Goal: Task Accomplishment & Management: Use online tool/utility

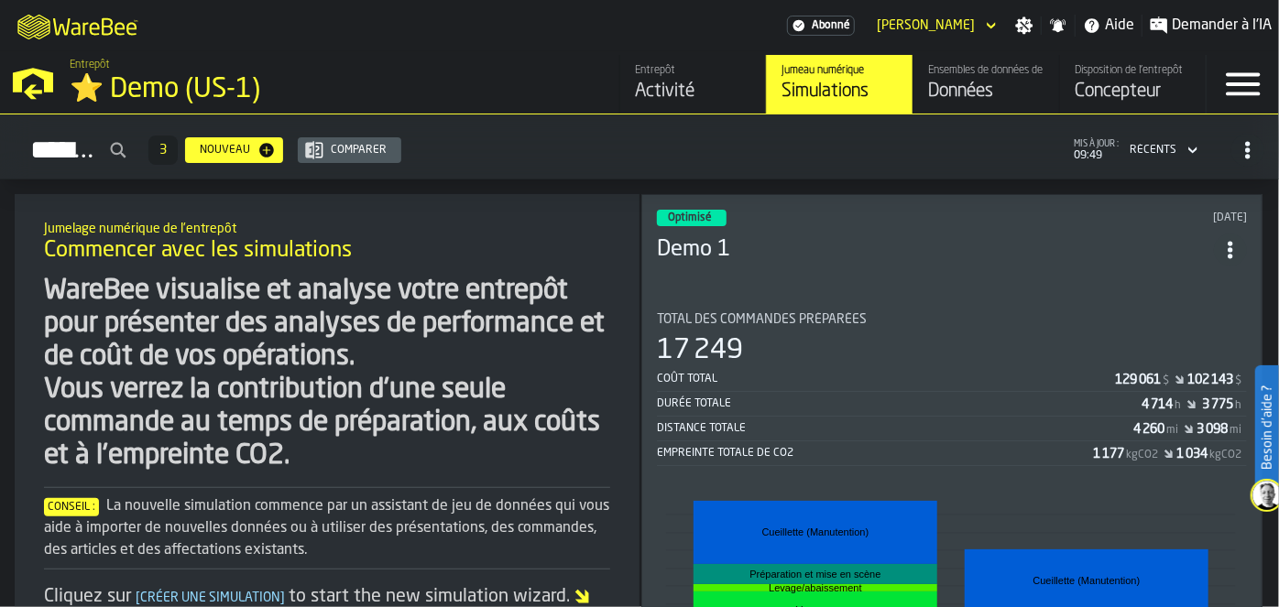
click at [613, 89] on div "Données" at bounding box center [986, 92] width 116 height 26
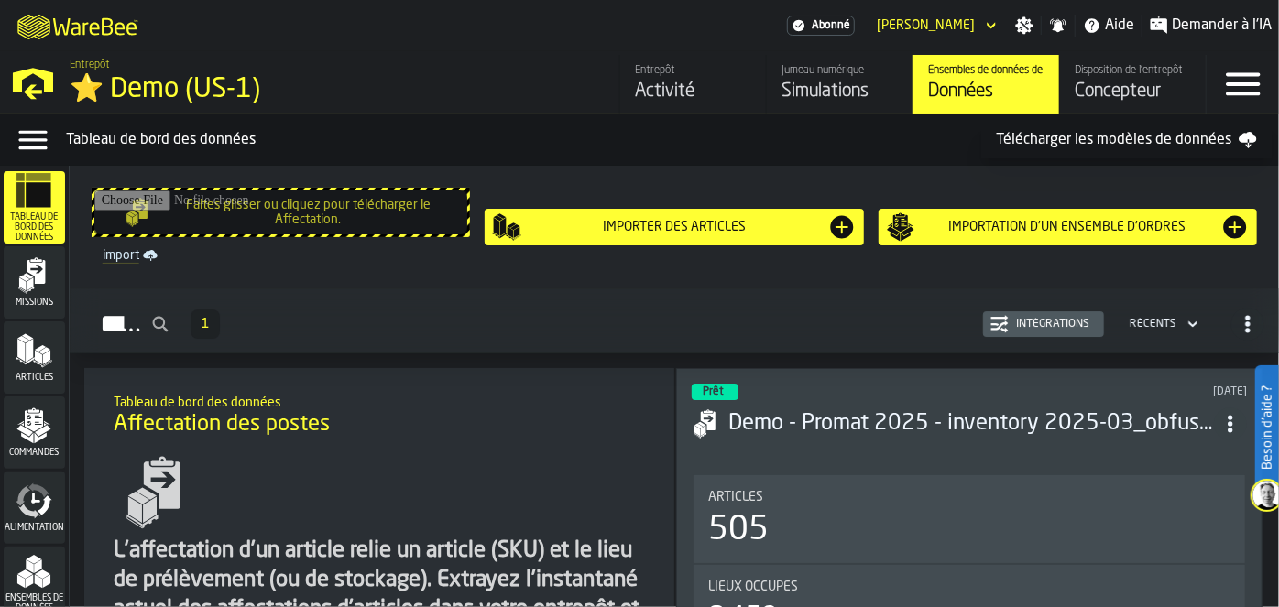
click at [25, 77] on polygon "button-toggle-Open —> Warehouse Menu" at bounding box center [33, 80] width 40 height 25
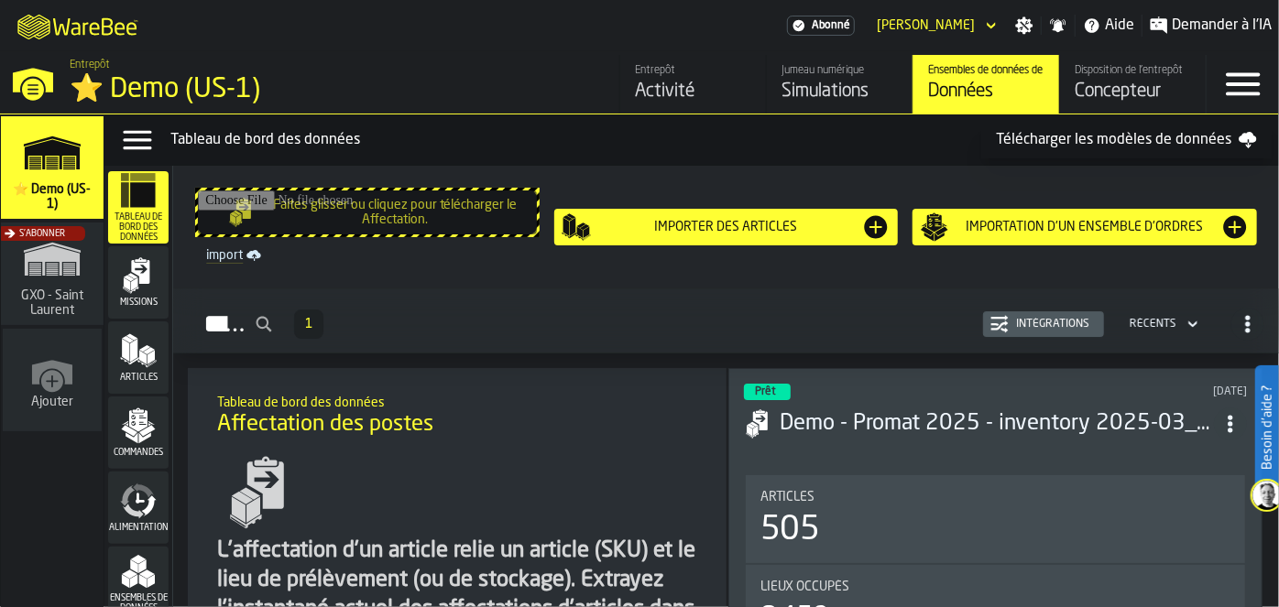
click at [46, 261] on div "S'abonner" at bounding box center [48, 279] width 103 height 106
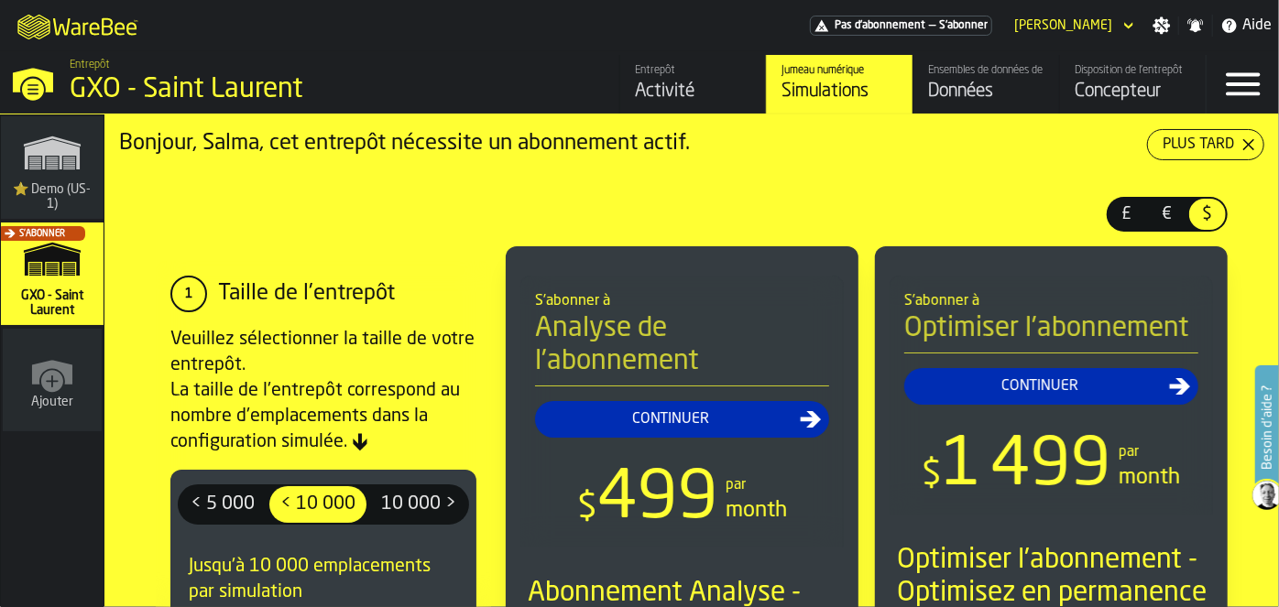
click at [613, 140] on icon "button-Plus tard" at bounding box center [1248, 144] width 15 height 15
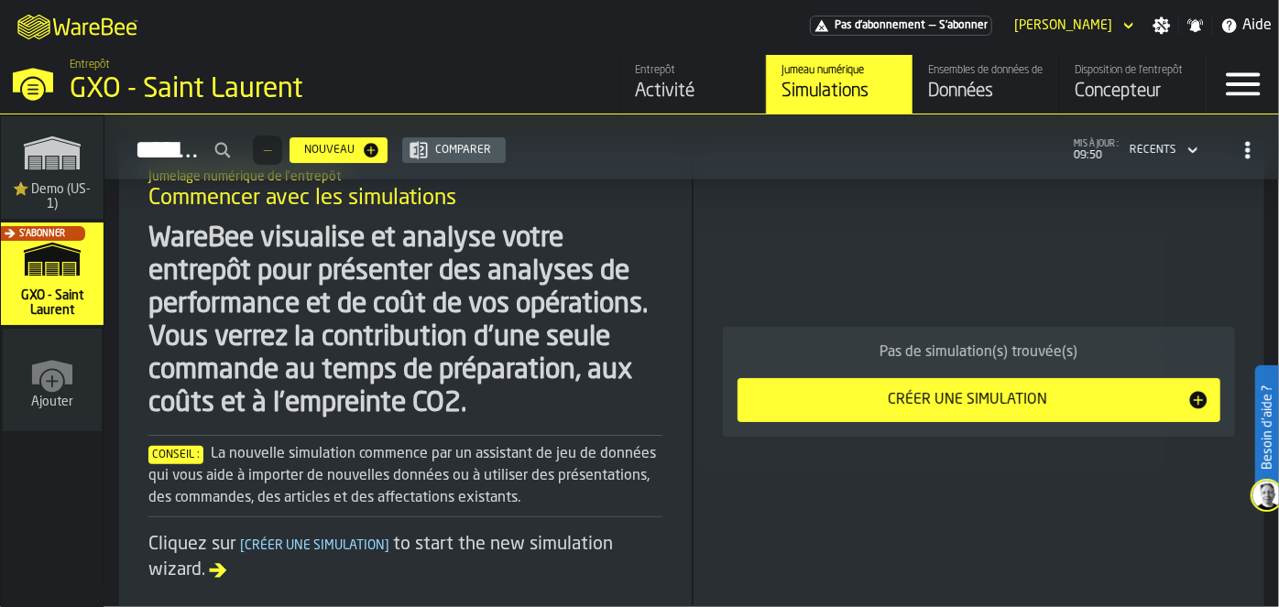
scroll to position [161, 0]
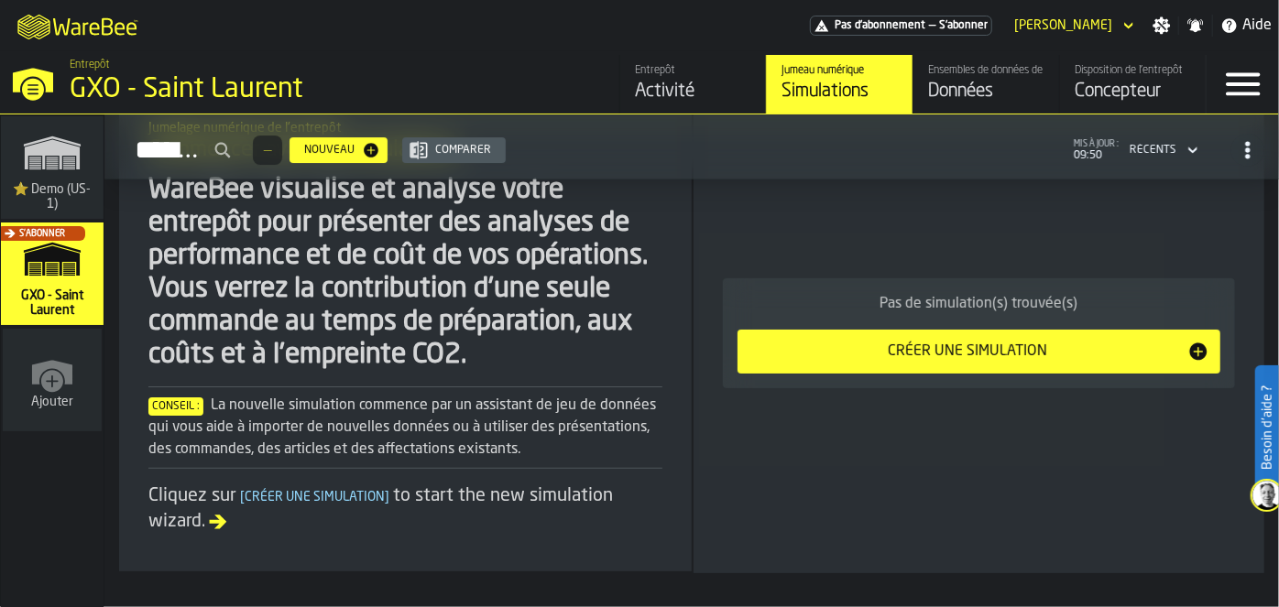
click at [38, 310] on div "S'abonner" at bounding box center [48, 279] width 103 height 106
click at [613, 76] on div "Ensembles de données de l'entrepôt" at bounding box center [986, 70] width 116 height 13
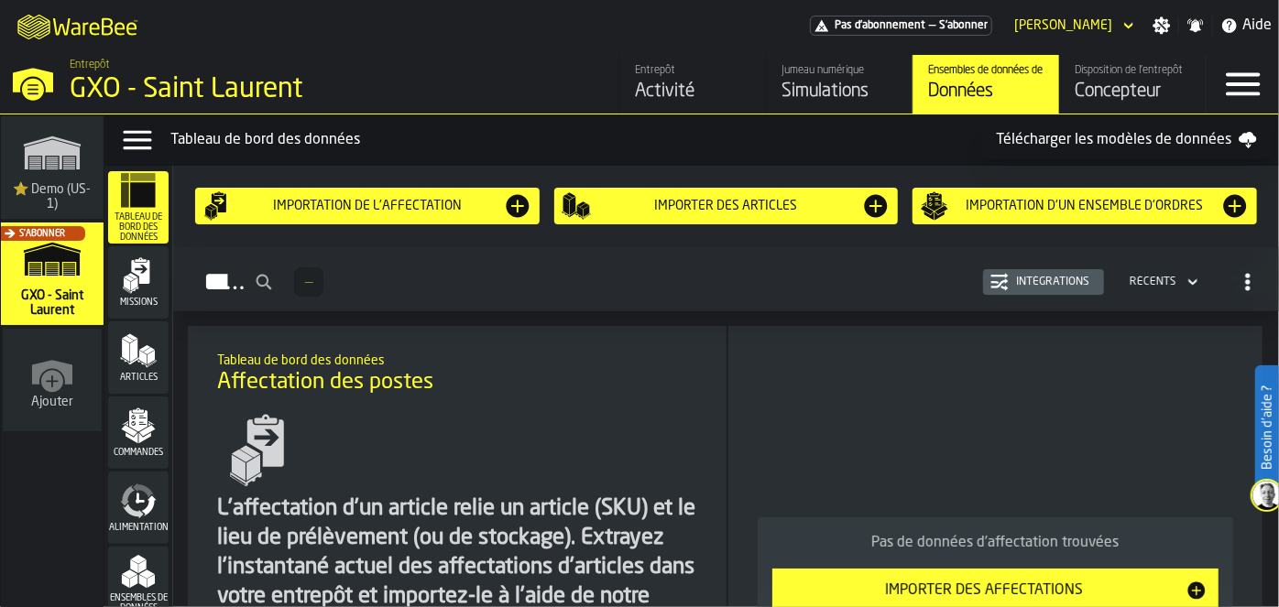
click at [51, 273] on div "S'abonner" at bounding box center [48, 279] width 103 height 106
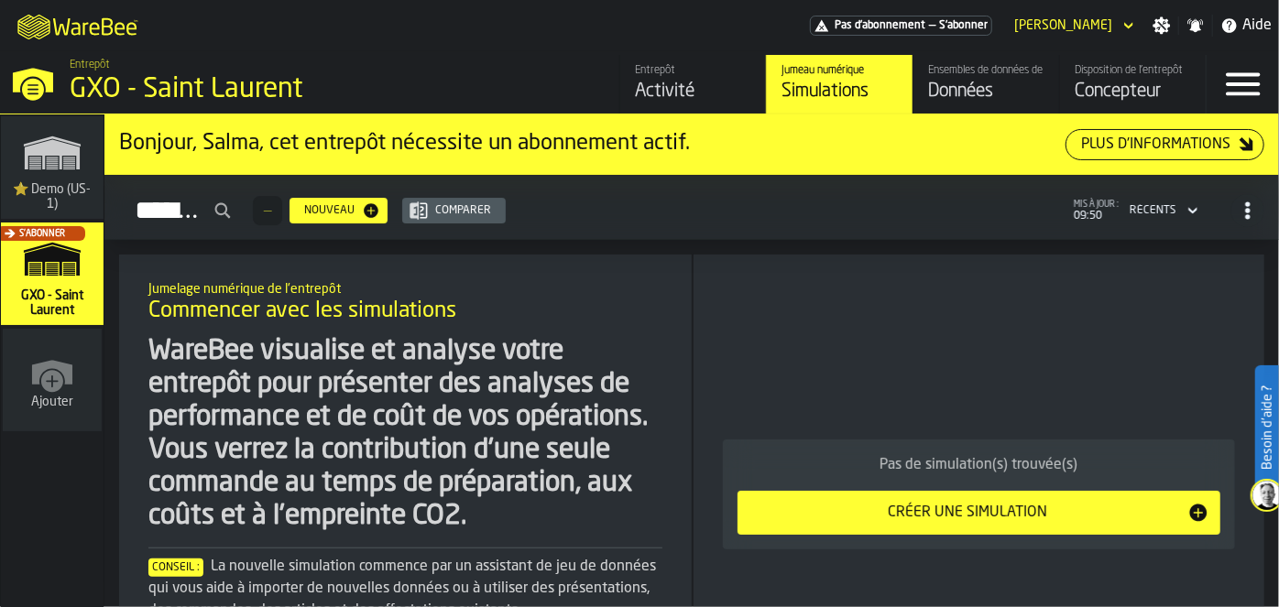
click at [613, 70] on div "Disposition de l'entrepôt" at bounding box center [1132, 70] width 116 height 13
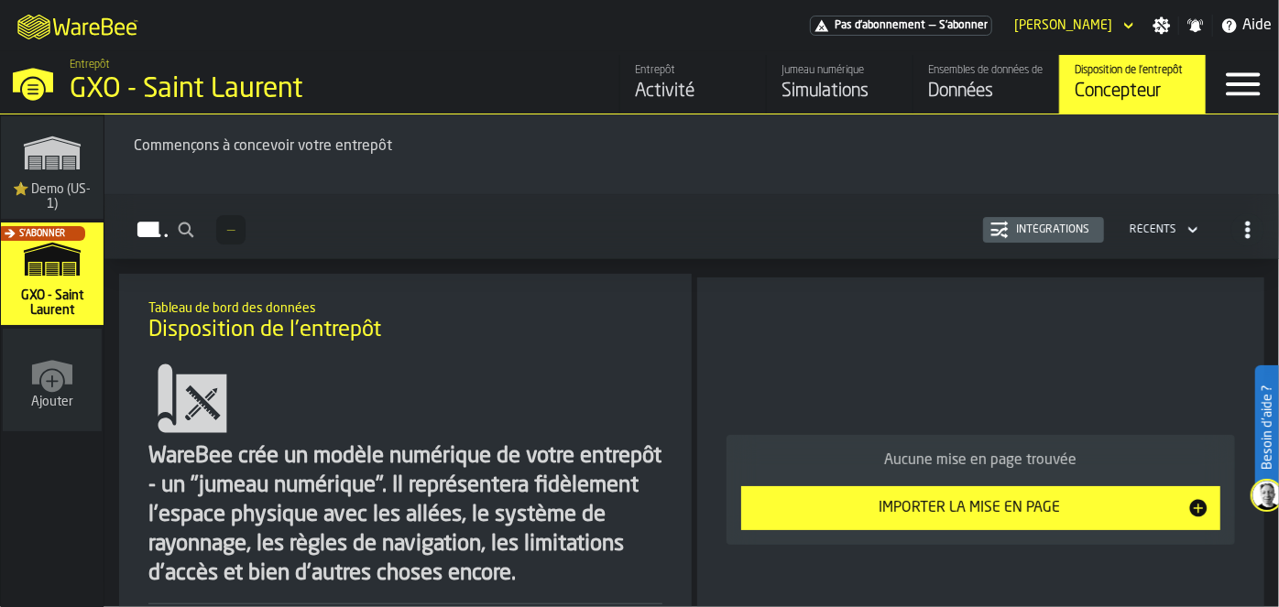
scroll to position [49, 0]
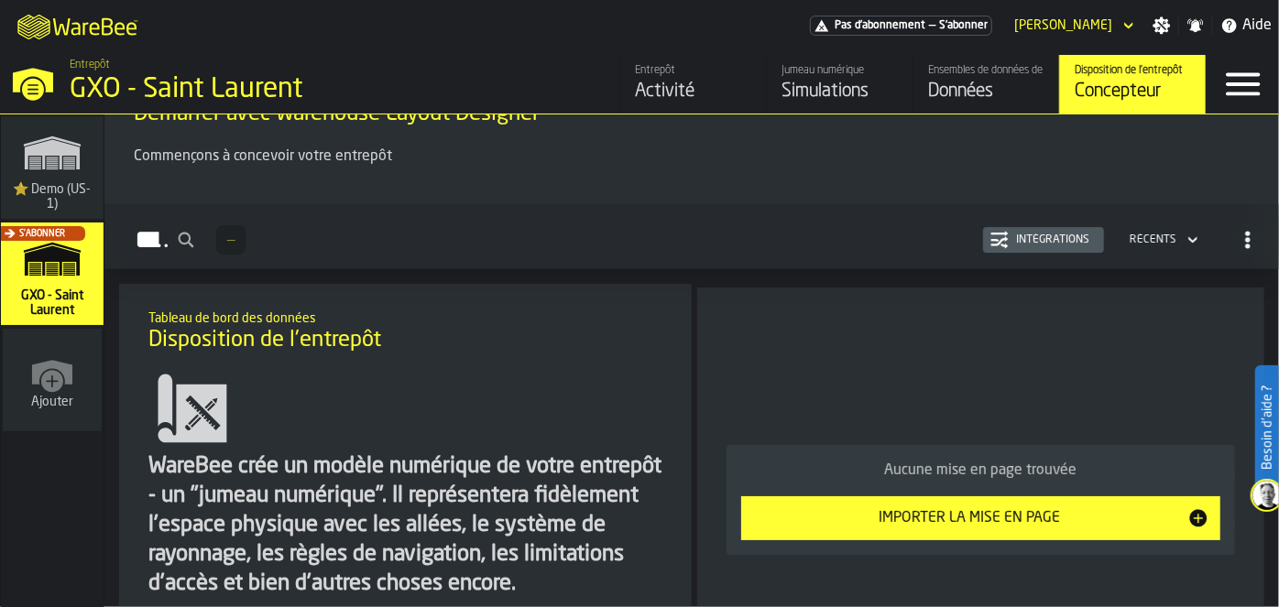
click at [70, 155] on polygon "link-to-/wh/i/103622fe-4b04-4da1-b95f-2619b9c959cc/simulations" at bounding box center [52, 155] width 55 height 30
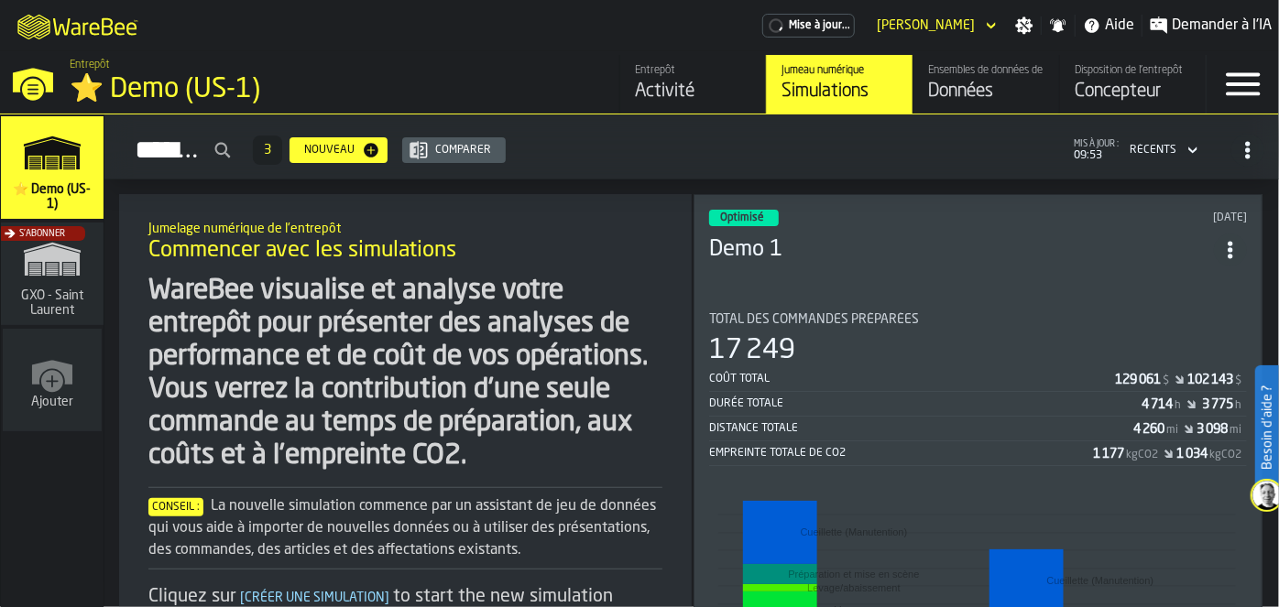
click at [51, 236] on span "S'abonner" at bounding box center [42, 234] width 46 height 10
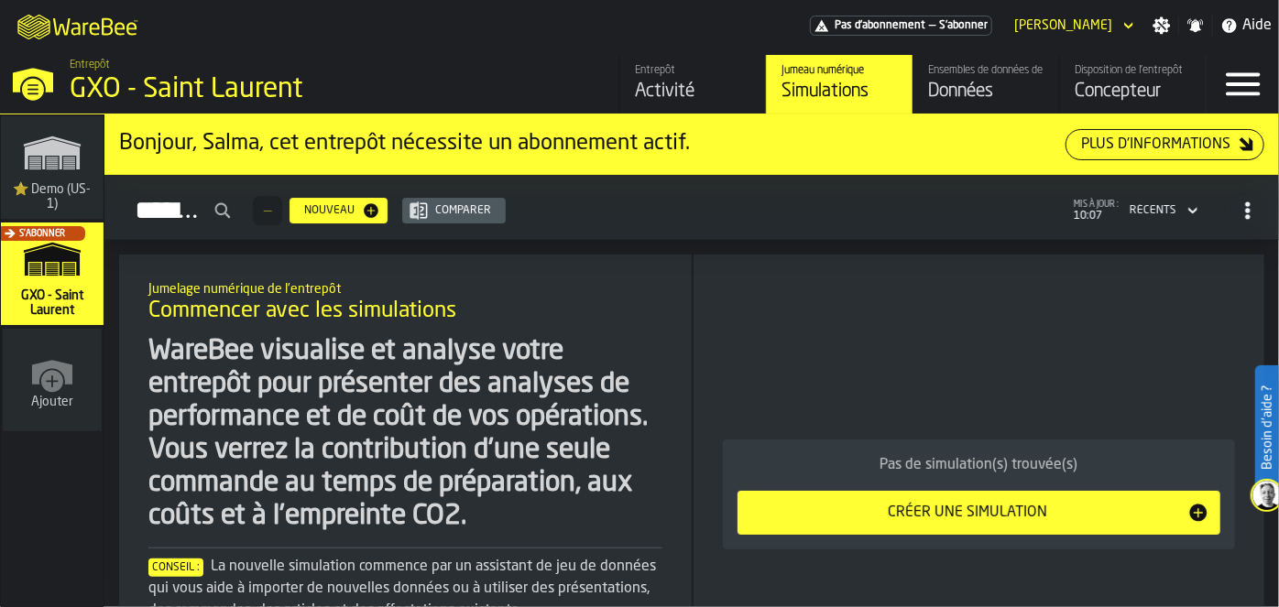
click at [696, 95] on div "Activité" at bounding box center [693, 92] width 116 height 26
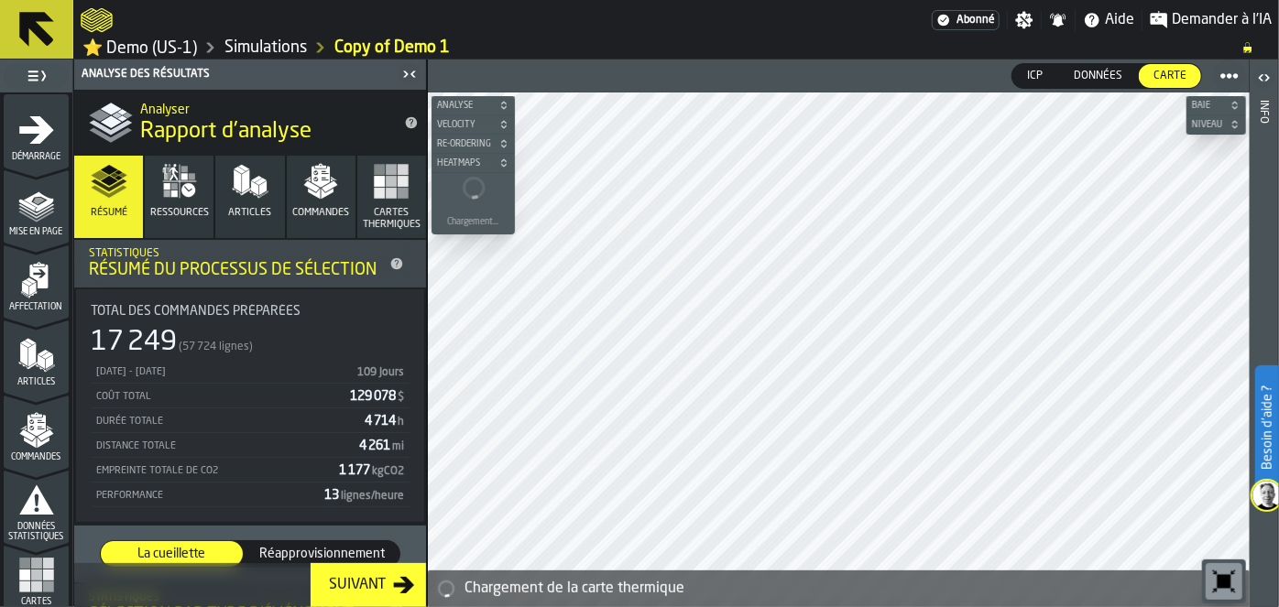
click at [147, 57] on link "⭐ Demo (US-1)" at bounding box center [139, 48] width 114 height 21
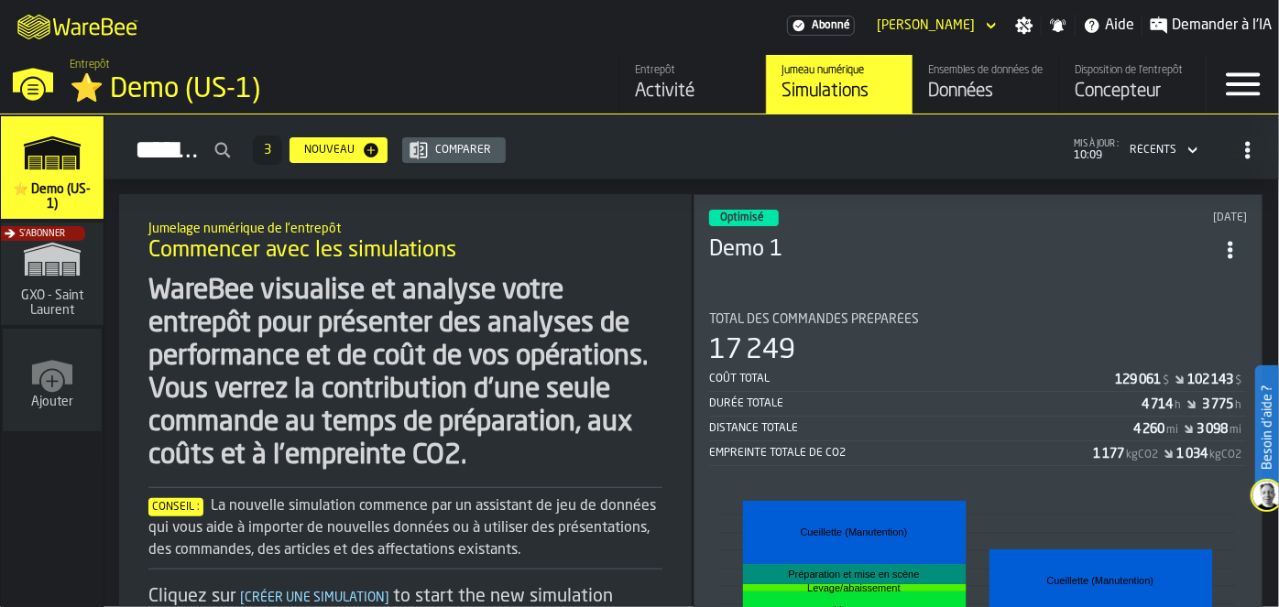
click at [43, 265] on div "S'abonner" at bounding box center [48, 279] width 103 height 106
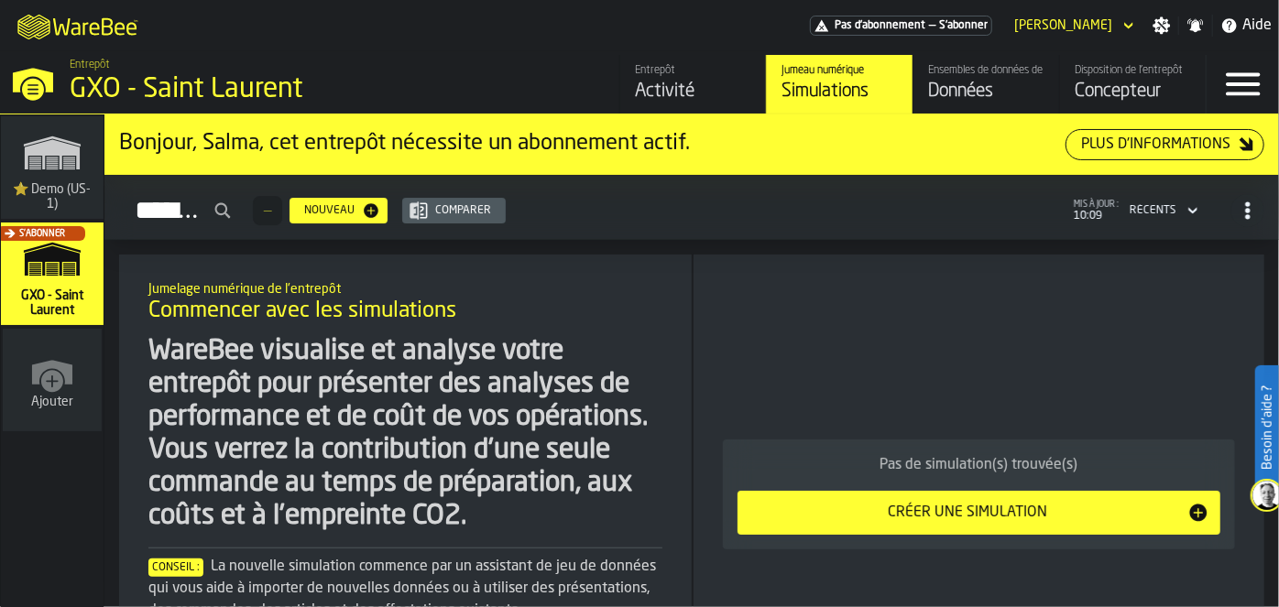
click at [1004, 100] on div "Données" at bounding box center [986, 92] width 116 height 26
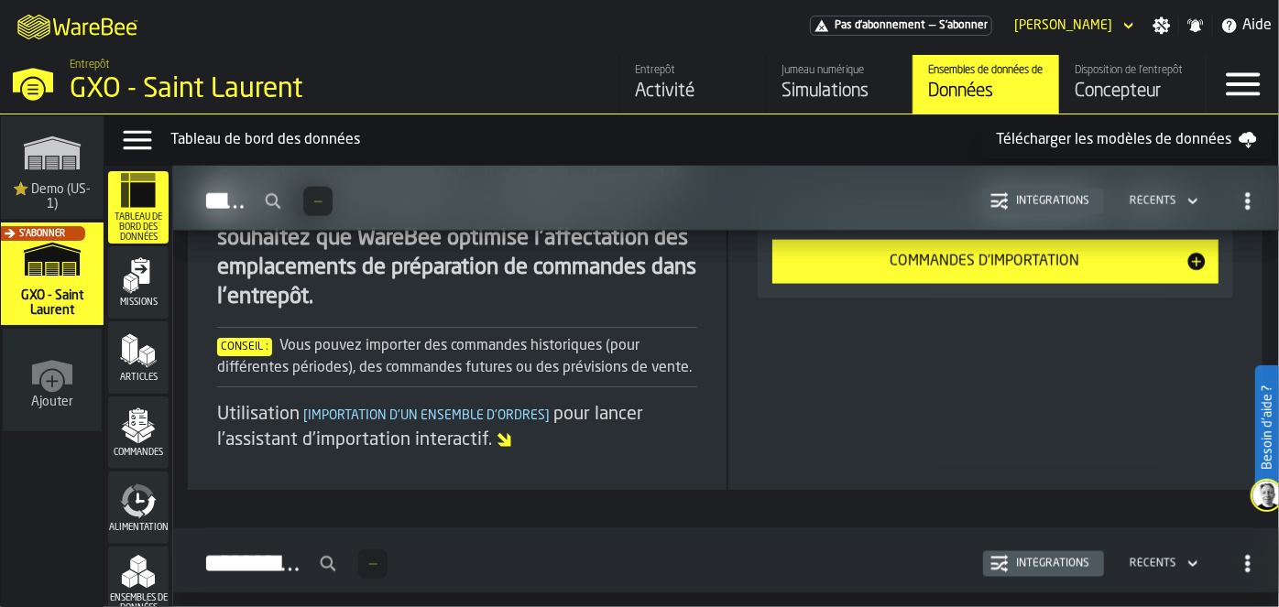
click at [1251, 139] on icon at bounding box center [1246, 137] width 17 height 11
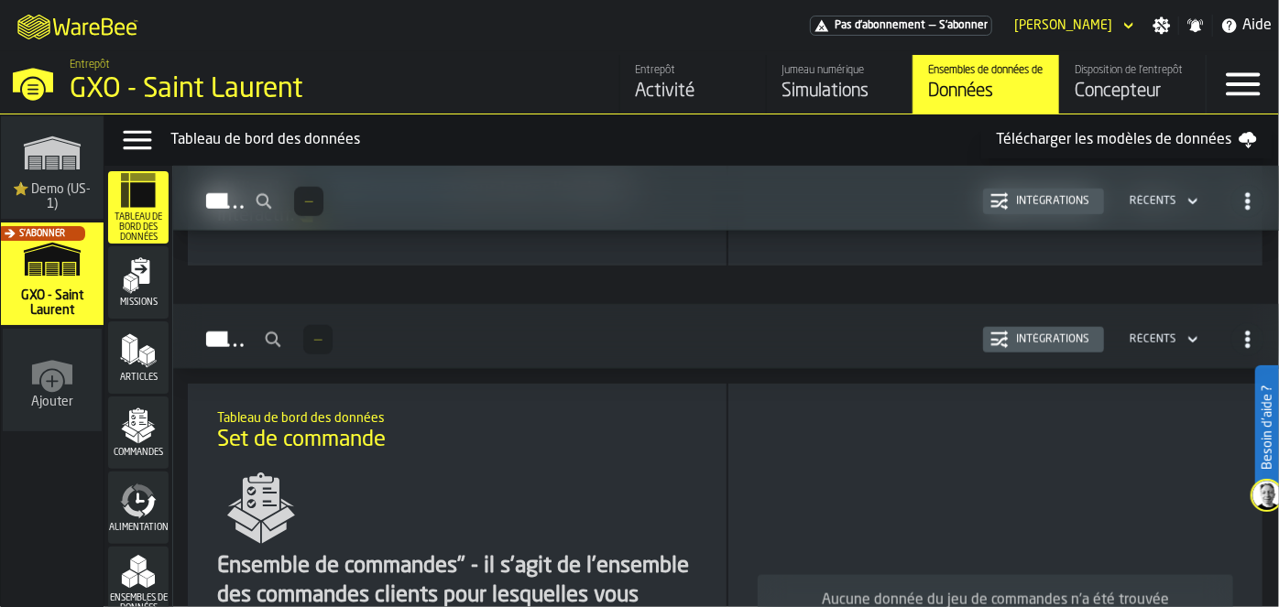
click at [133, 371] on div "Articles" at bounding box center [138, 357] width 60 height 50
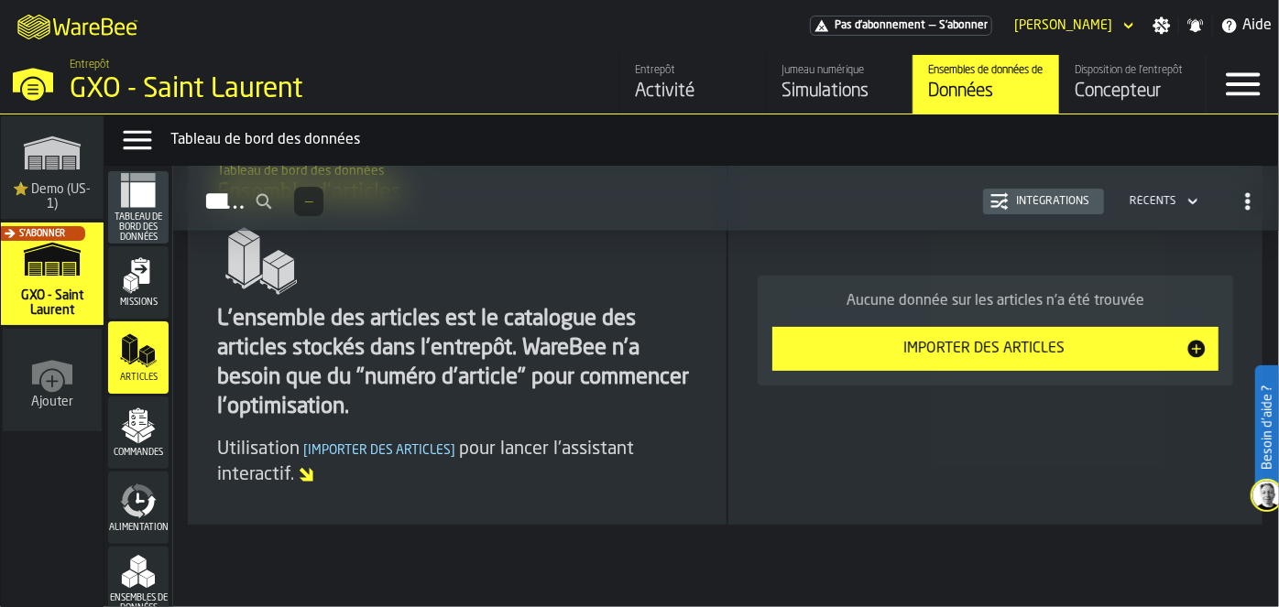
scroll to position [188, 0]
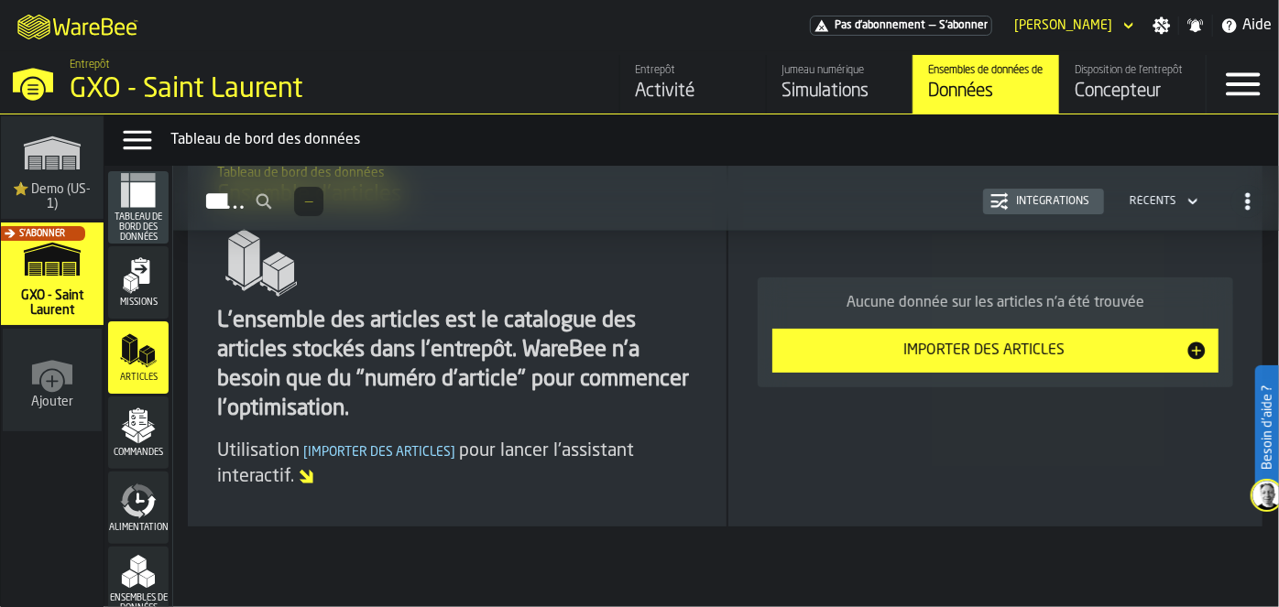
click at [979, 353] on div "Importer des articles" at bounding box center [984, 351] width 402 height 22
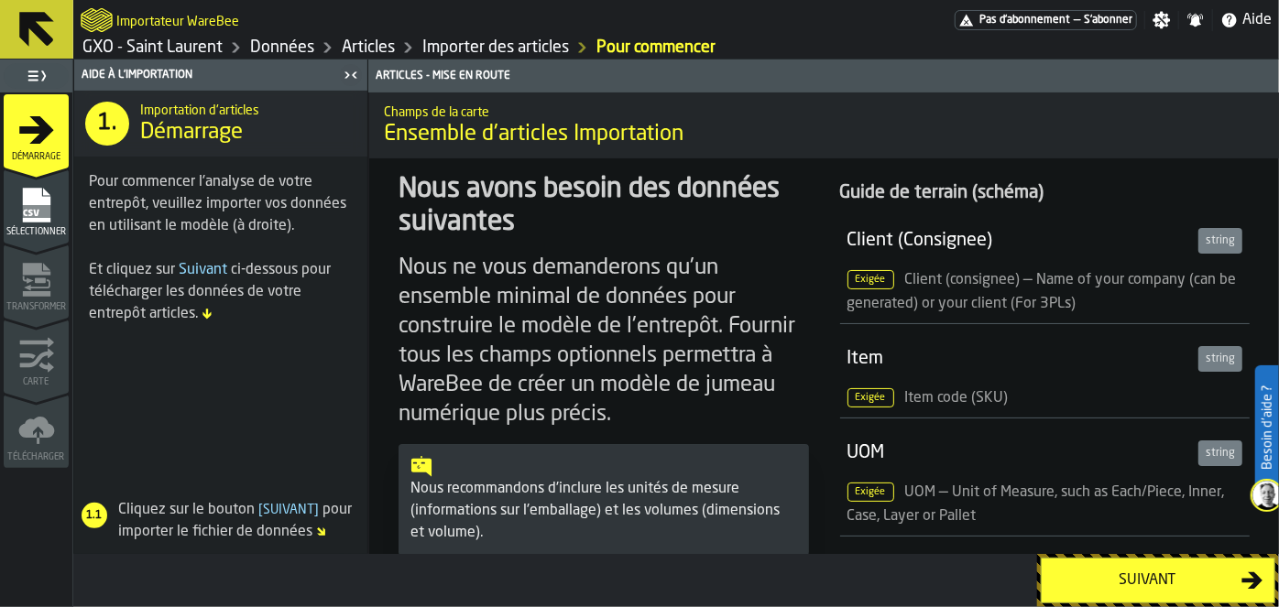
click at [35, 129] on icon "menu Démarrage" at bounding box center [36, 128] width 35 height 27
click at [276, 51] on link "Données" at bounding box center [282, 48] width 64 height 20
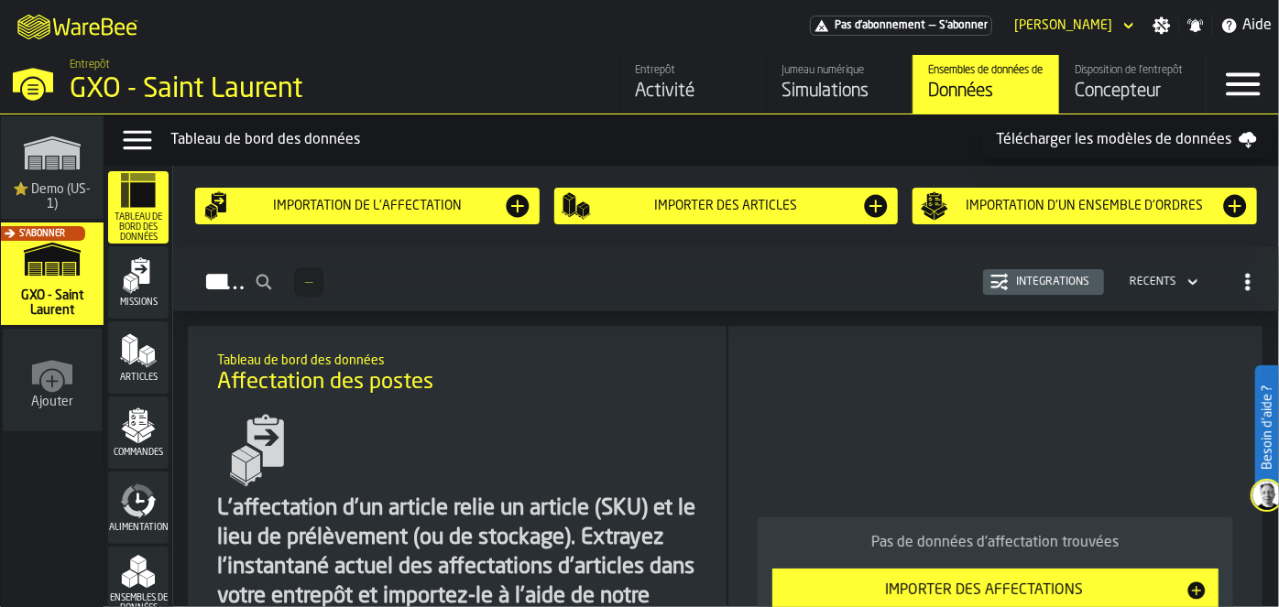
click at [295, 197] on div "Importation de l'affectation" at bounding box center [367, 205] width 330 height 29
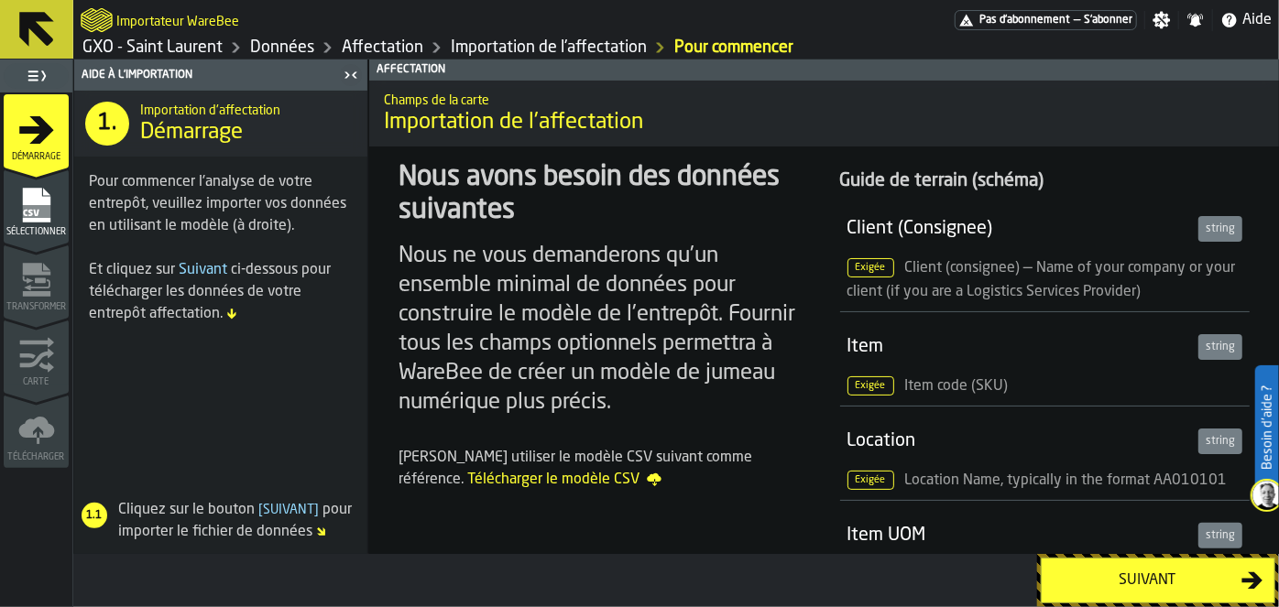
click at [214, 51] on link "GXO - Saint Laurent" at bounding box center [152, 48] width 140 height 20
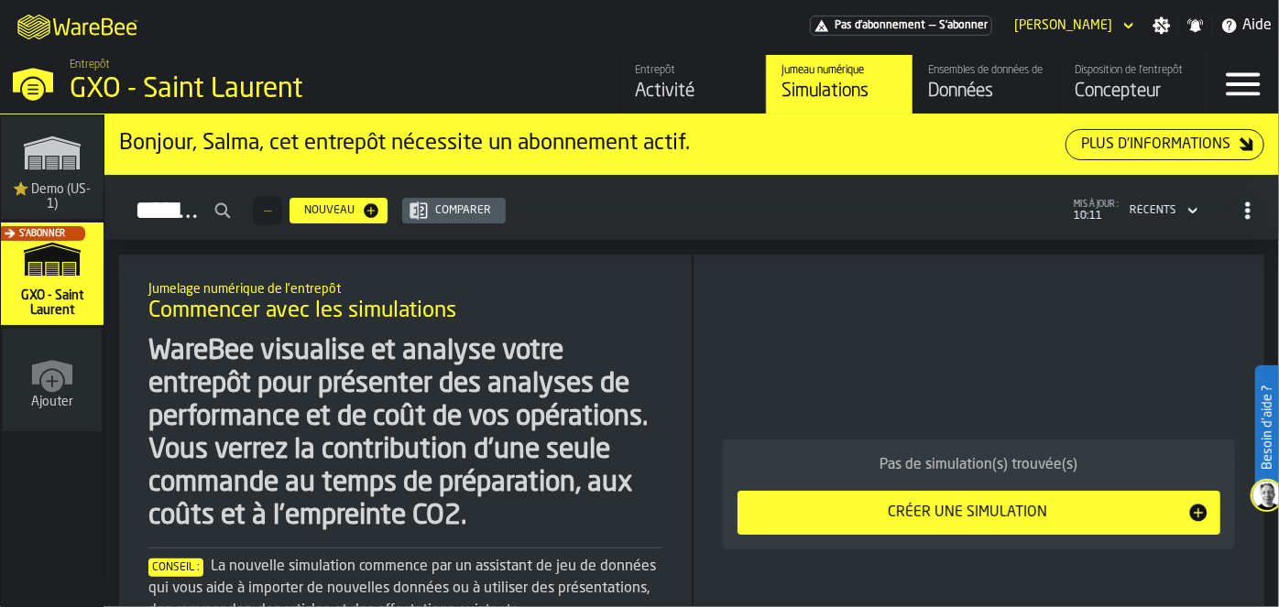
click at [975, 64] on div "Ensembles de données de l'entrepôt" at bounding box center [986, 70] width 116 height 13
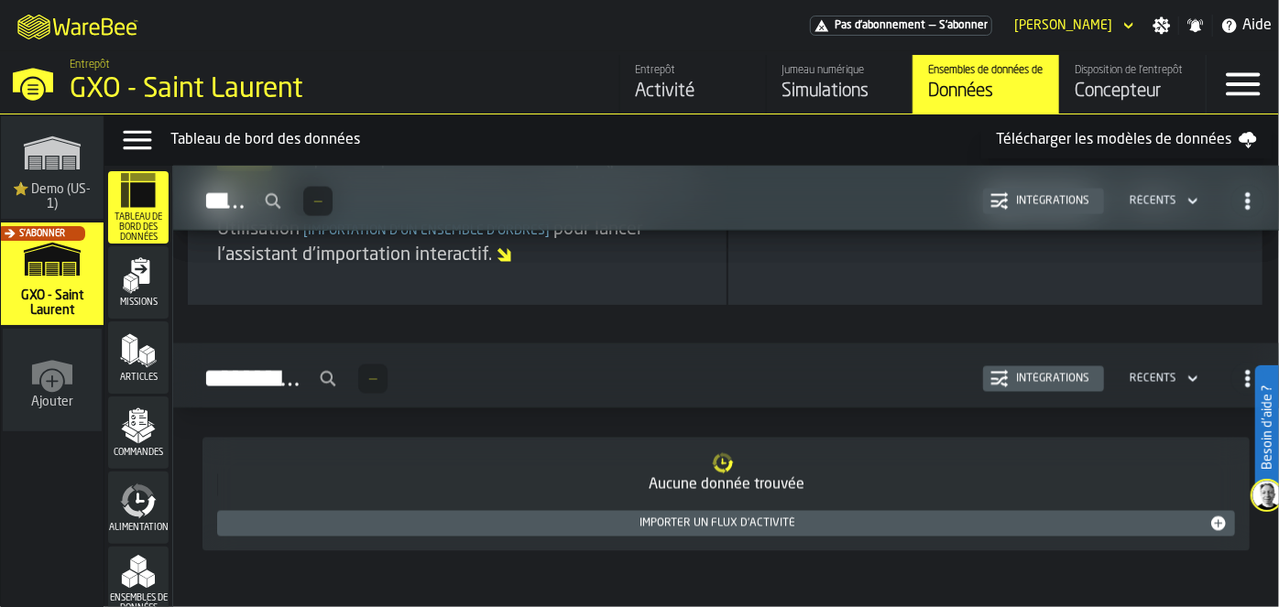
scroll to position [1666, 0]
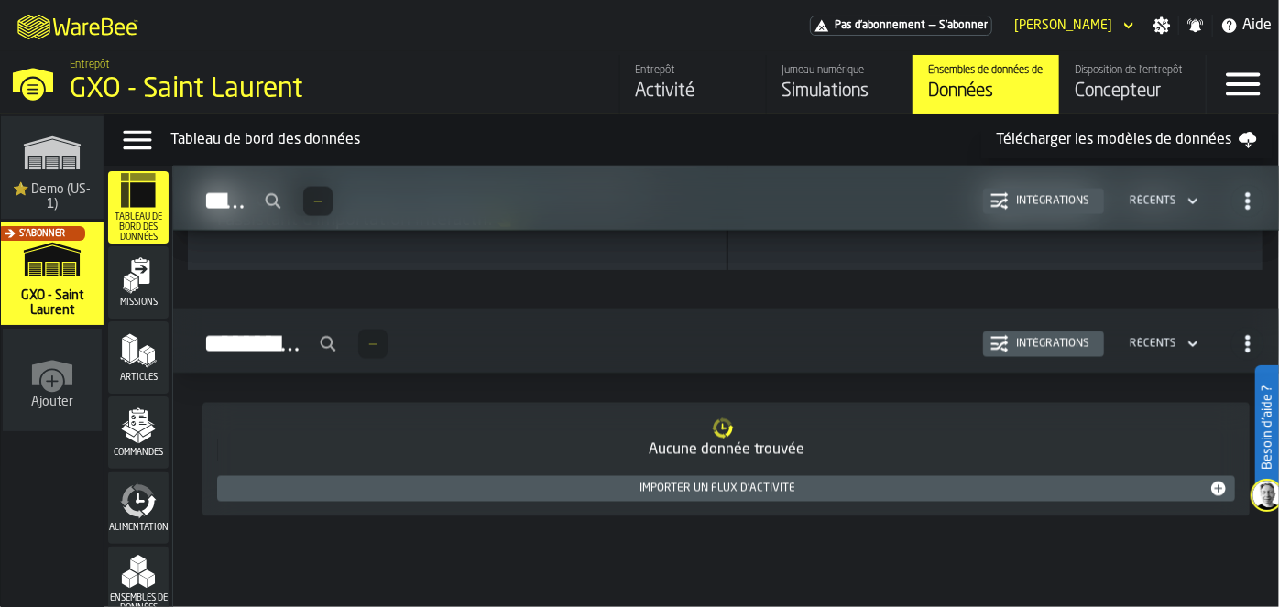
click at [1239, 584] on div "Importation de l'affectation Importer des articles Importation d'un ensemble d'…" at bounding box center [726, 386] width 1106 height 441
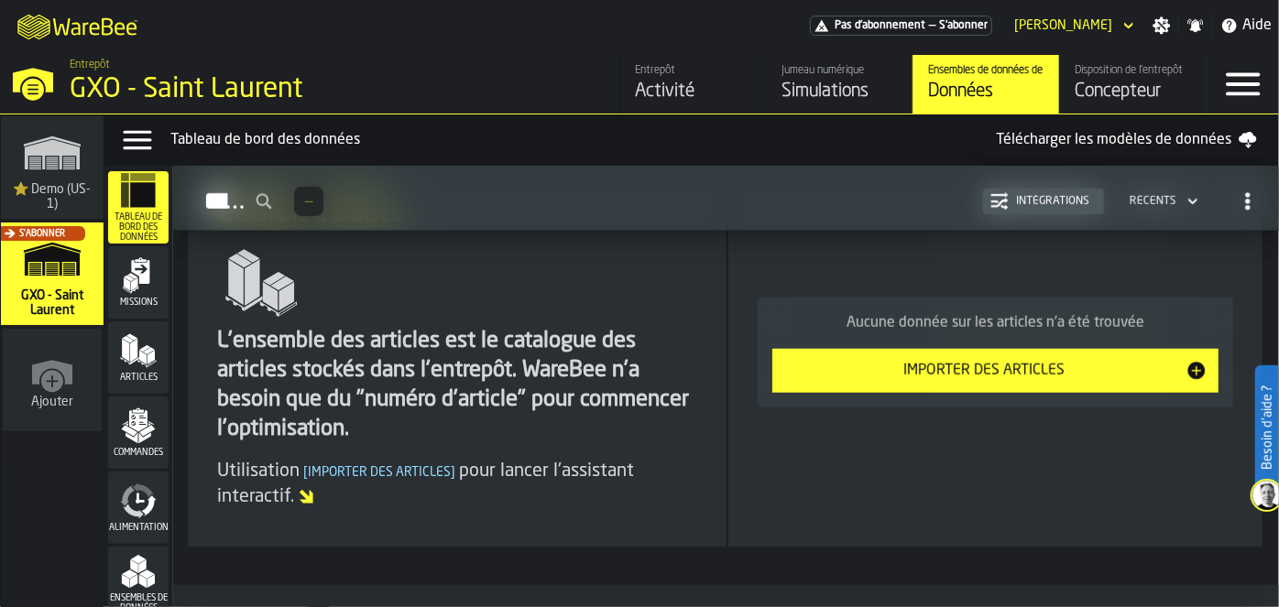
scroll to position [725, 0]
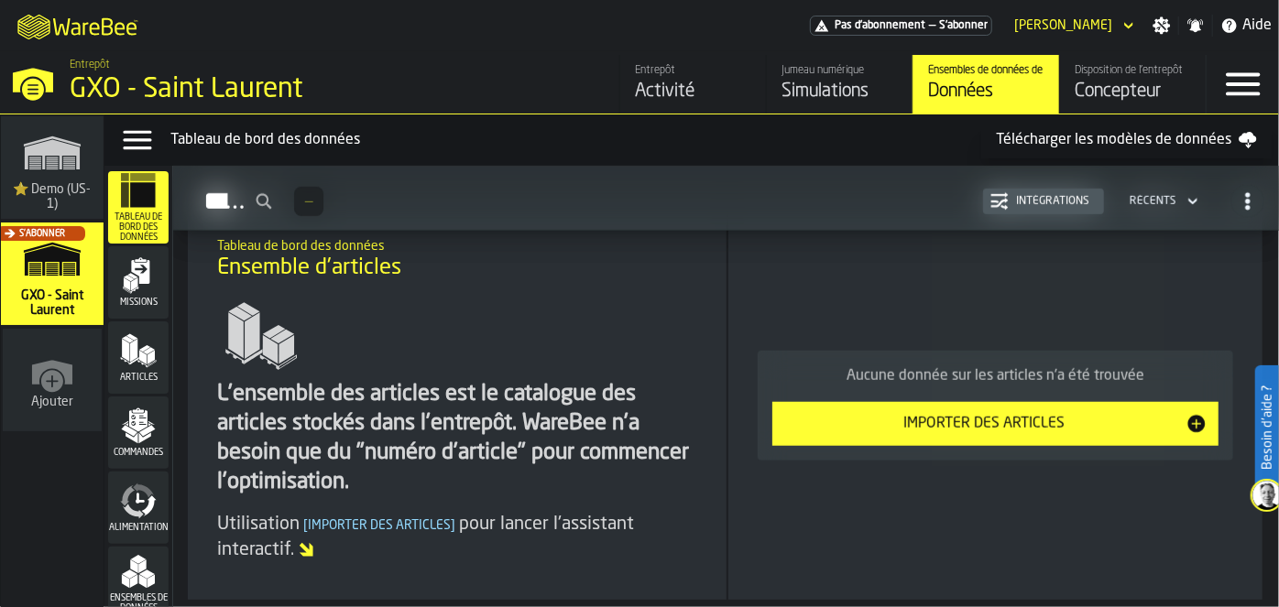
click at [1228, 75] on icon "button-toggle-Menu" at bounding box center [1243, 84] width 34 height 23
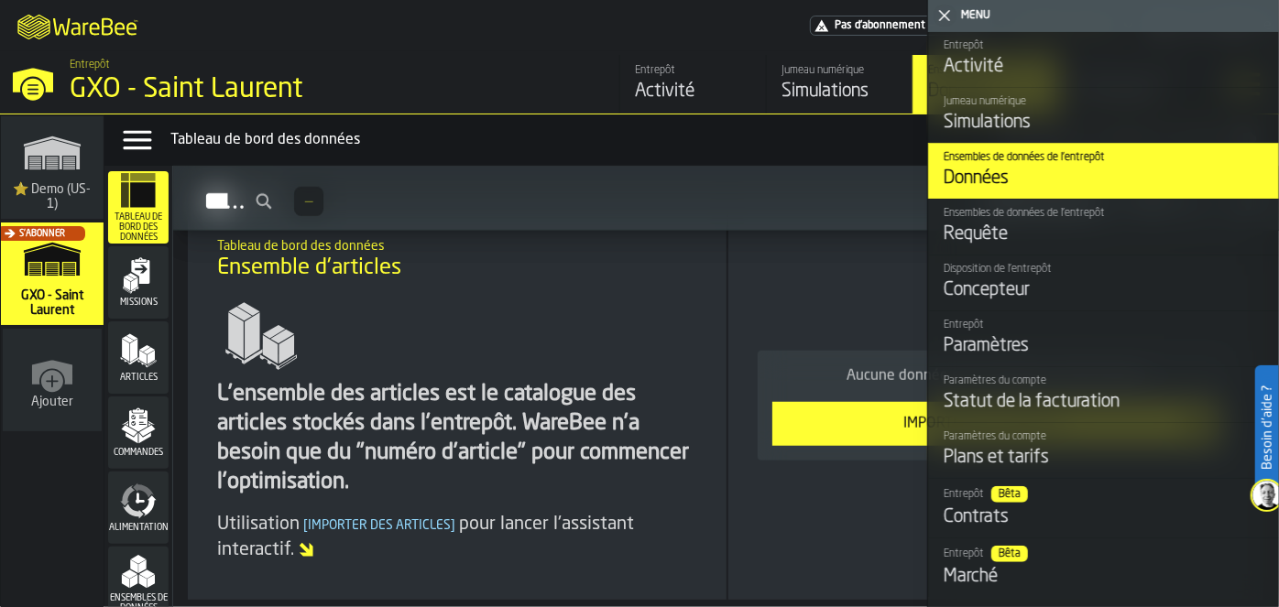
click at [715, 139] on div "Tableau de bord des données" at bounding box center [575, 140] width 811 height 22
click at [942, 10] on icon "button-toggle-Fermez-moi" at bounding box center [944, 16] width 22 height 22
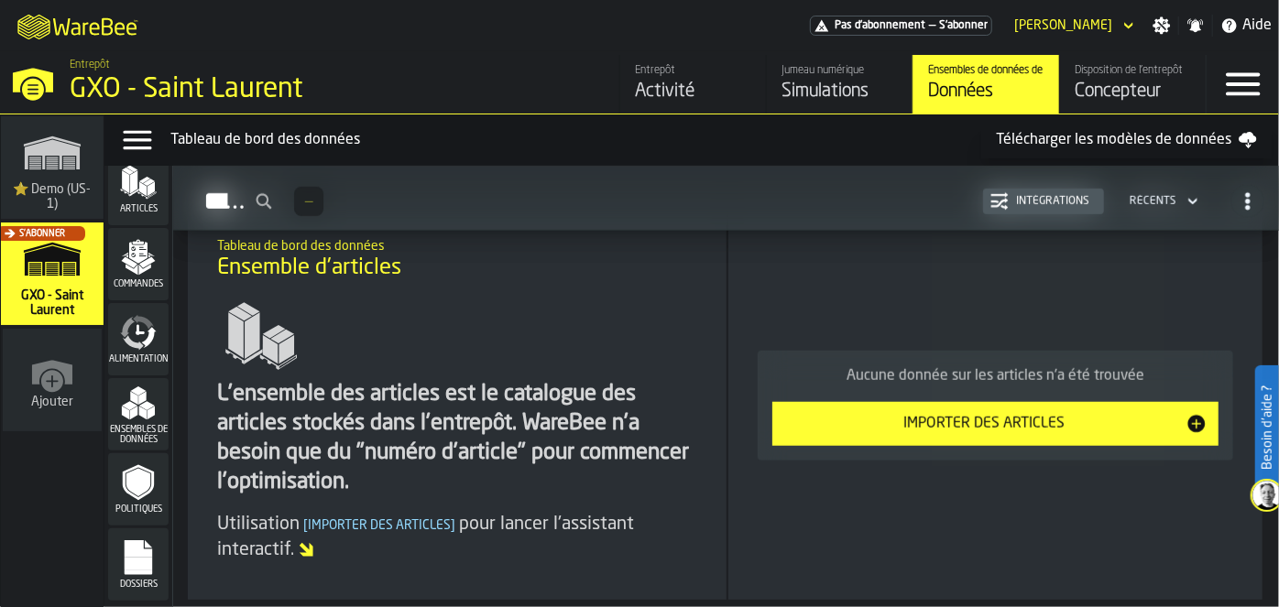
scroll to position [0, 0]
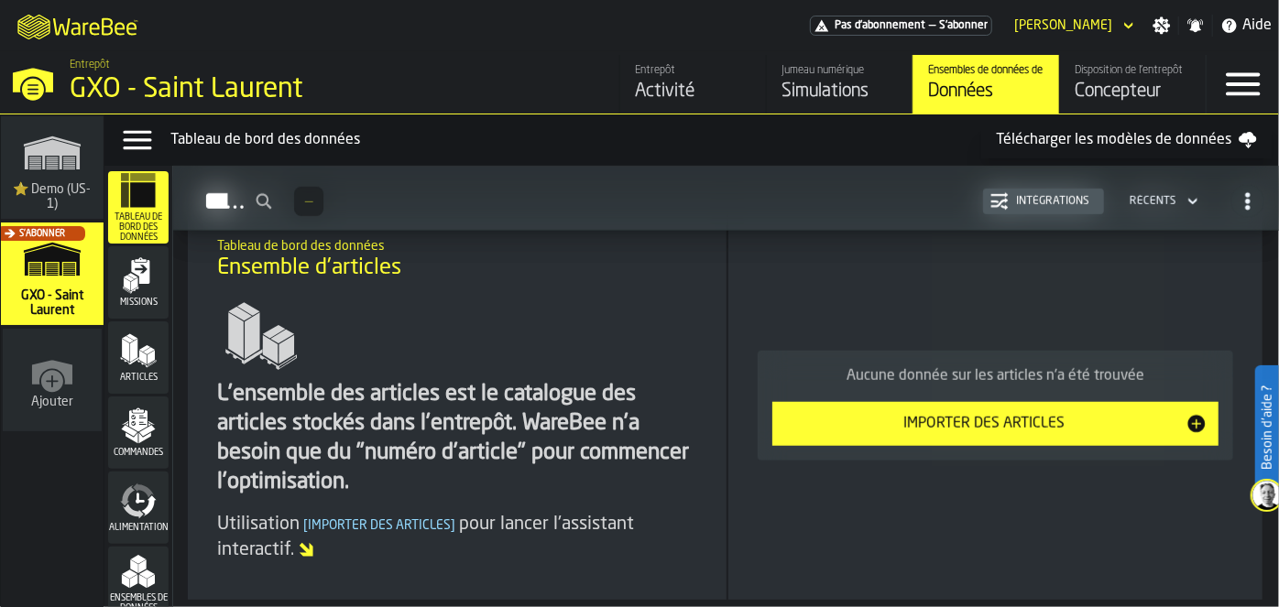
drag, startPoint x: 1274, startPoint y: 332, endPoint x: 869, endPoint y: 432, distance: 417.2
click at [869, 432] on div "Importer des articles" at bounding box center [984, 424] width 402 height 22
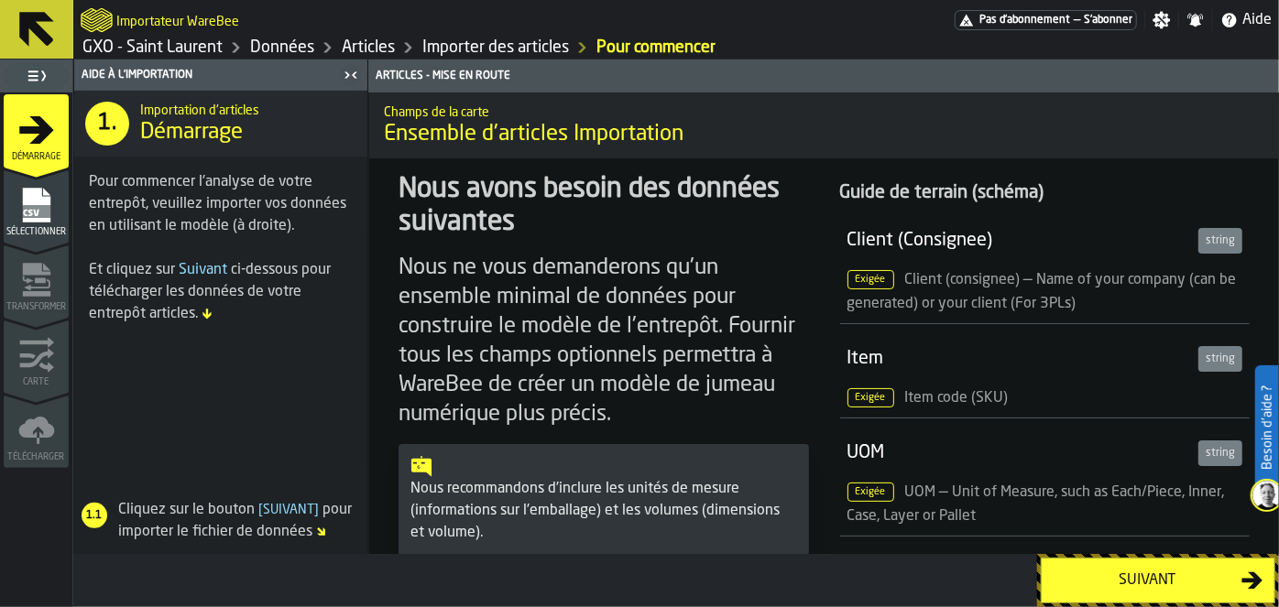
drag, startPoint x: 1273, startPoint y: 162, endPoint x: 1254, endPoint y: 132, distance: 35.8
click at [1254, 132] on span "Ensemble d'articles Importation" at bounding box center [824, 134] width 880 height 29
click at [27, 215] on rect "menu Sélectionner" at bounding box center [35, 211] width 27 height 13
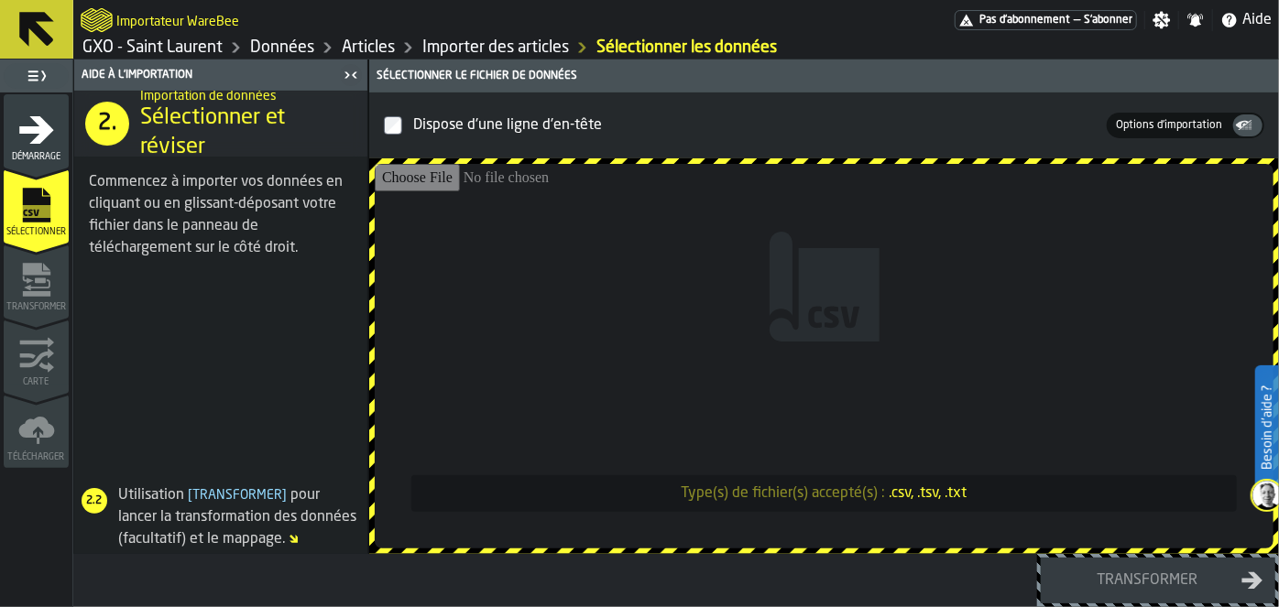
click at [280, 43] on link "Données" at bounding box center [282, 48] width 64 height 20
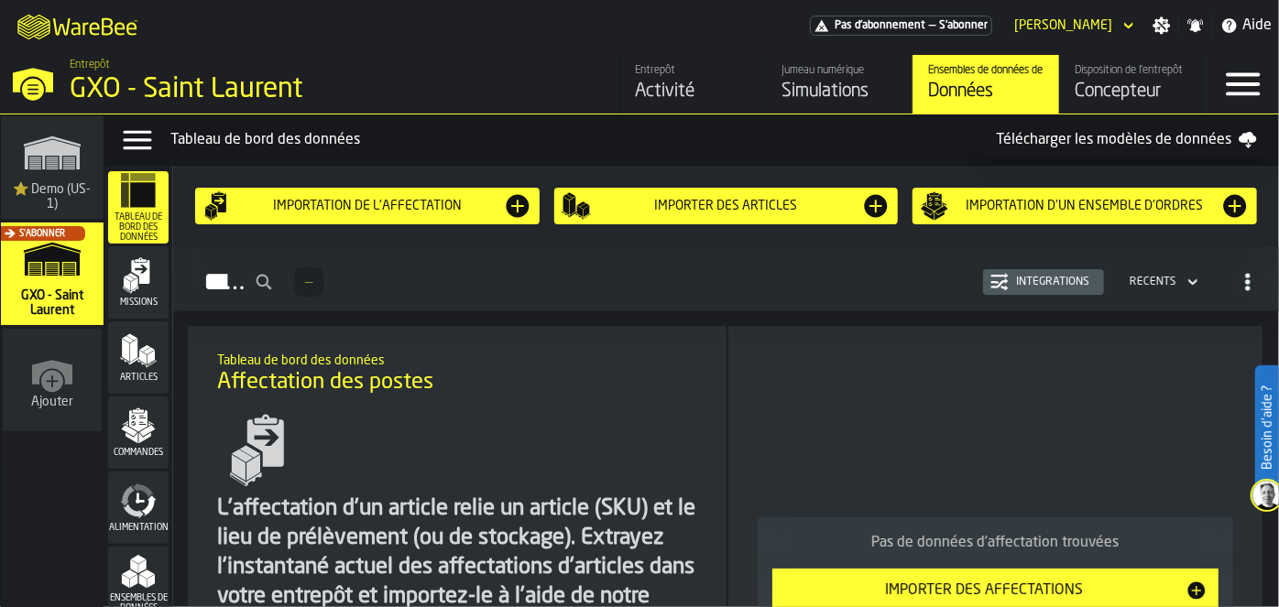
drag, startPoint x: 1275, startPoint y: 212, endPoint x: 1266, endPoint y: 179, distance: 35.1
click at [1266, 179] on div "Importation de l'affectation Importer des articles Importation d'un ensemble d'…" at bounding box center [726, 206] width 1106 height 81
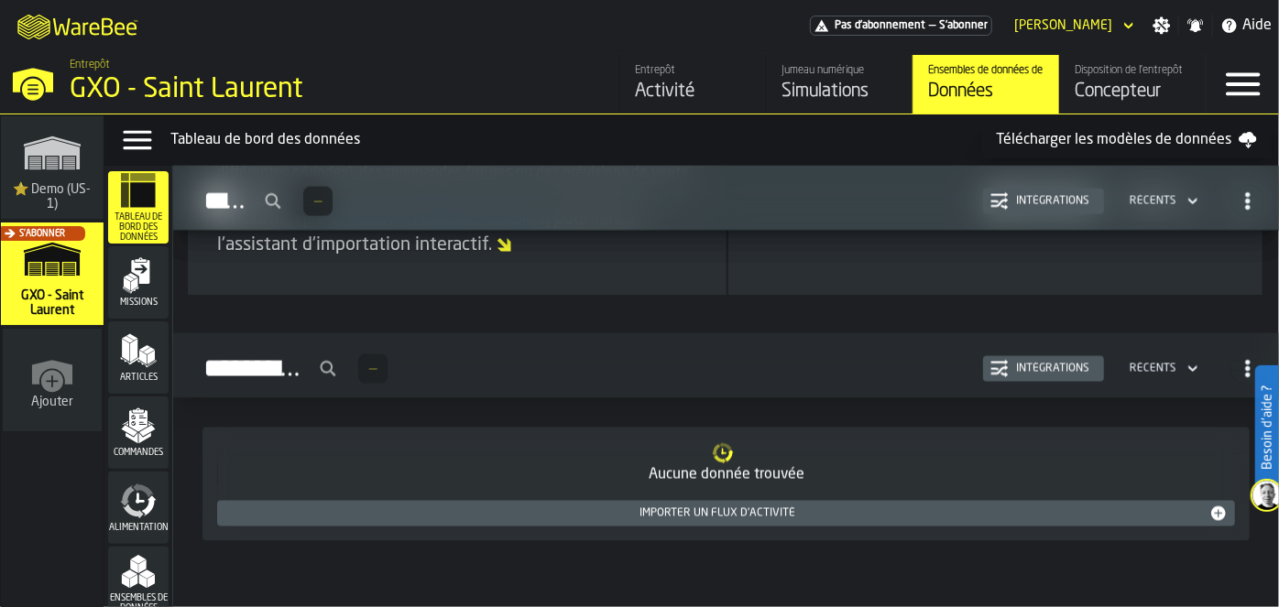
scroll to position [1666, 0]
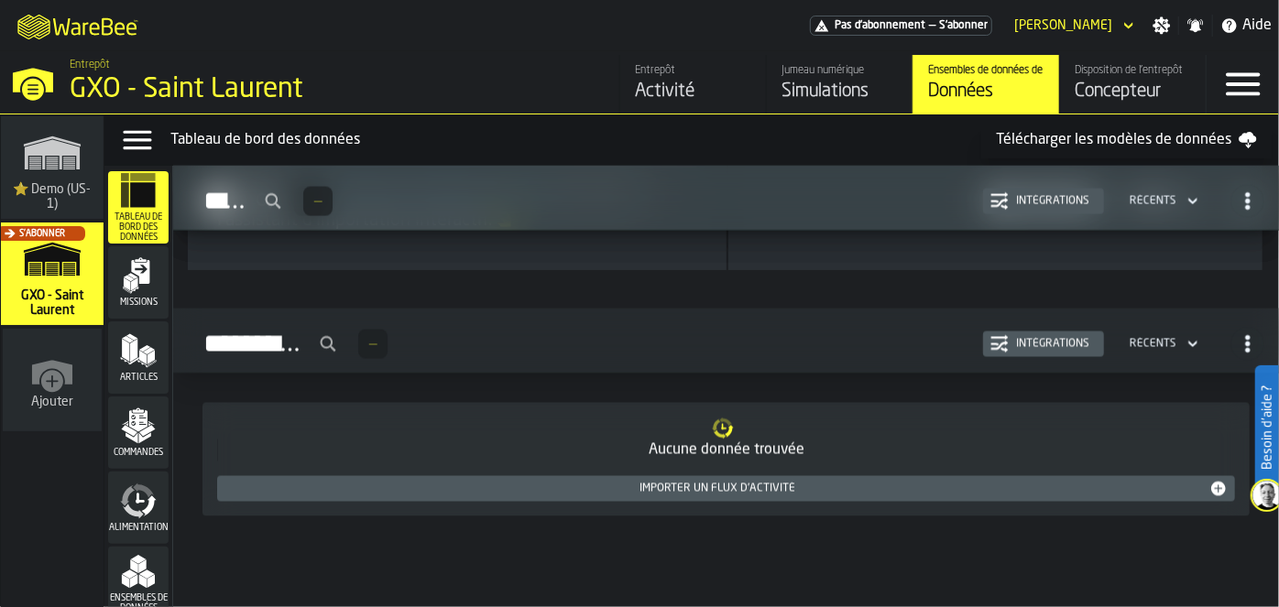
click at [709, 17] on div "M A K I N G W A R E H O U S E S M O R E EF F I C I E N T Pas d'abonnement — S'a…" at bounding box center [639, 25] width 1279 height 51
click at [139, 482] on div "Alimentation" at bounding box center [138, 508] width 60 height 72
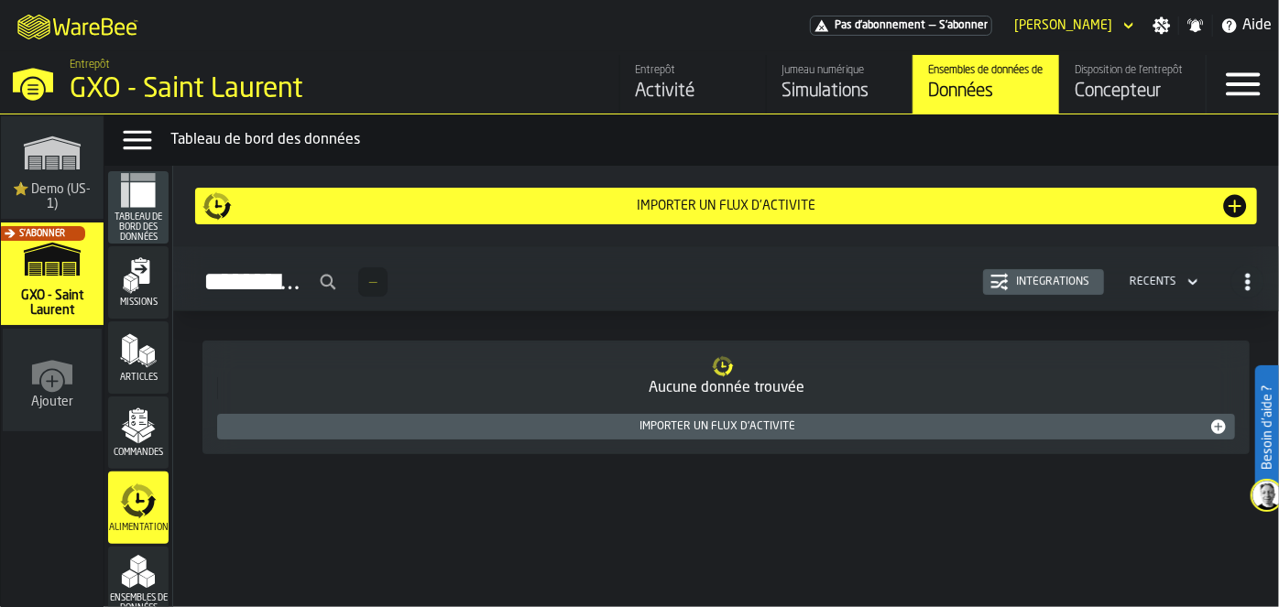
click at [119, 222] on span "Tableau de bord des données" at bounding box center [138, 227] width 60 height 30
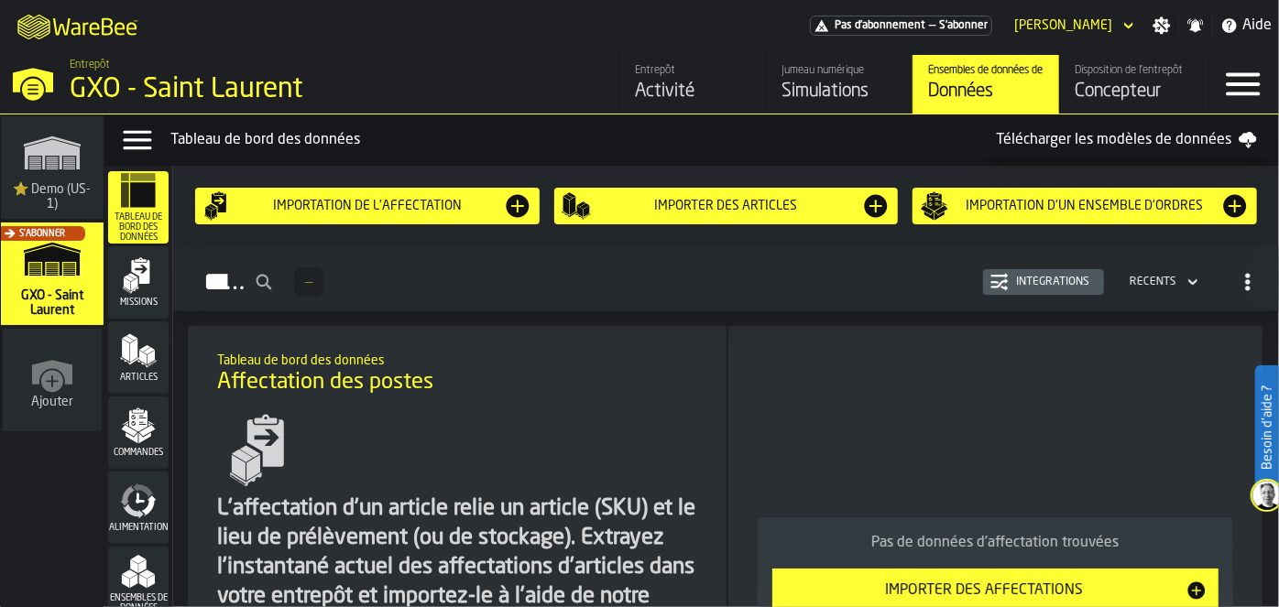
click at [633, 82] on link "Entrepôt Activité" at bounding box center [692, 84] width 147 height 59
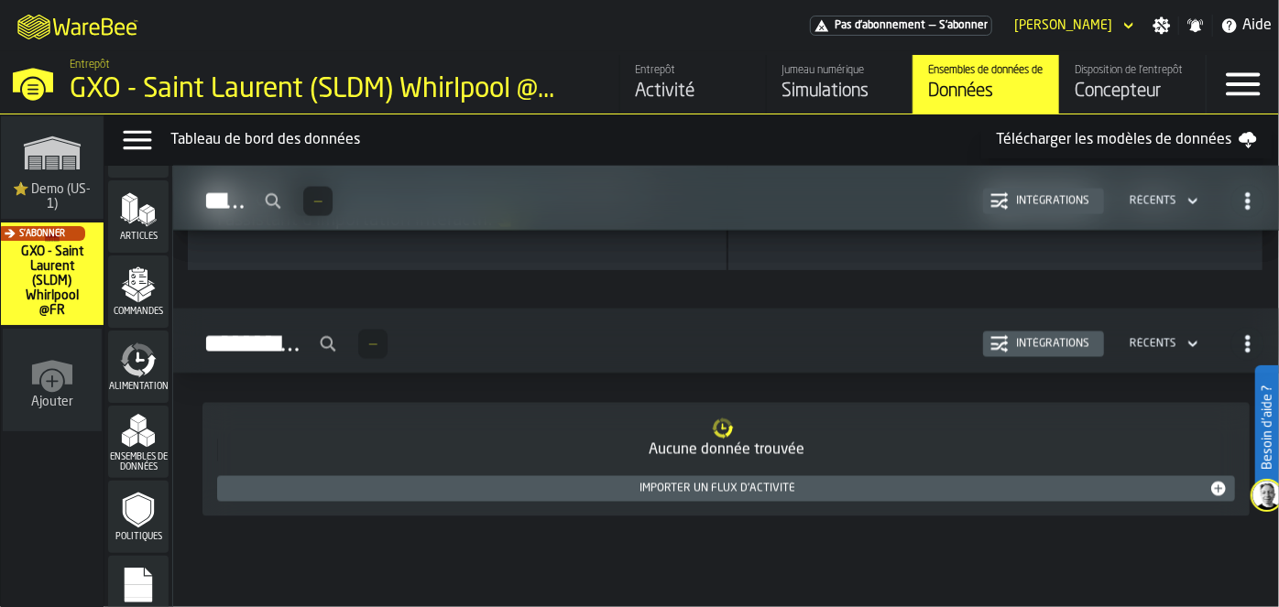
scroll to position [169, 0]
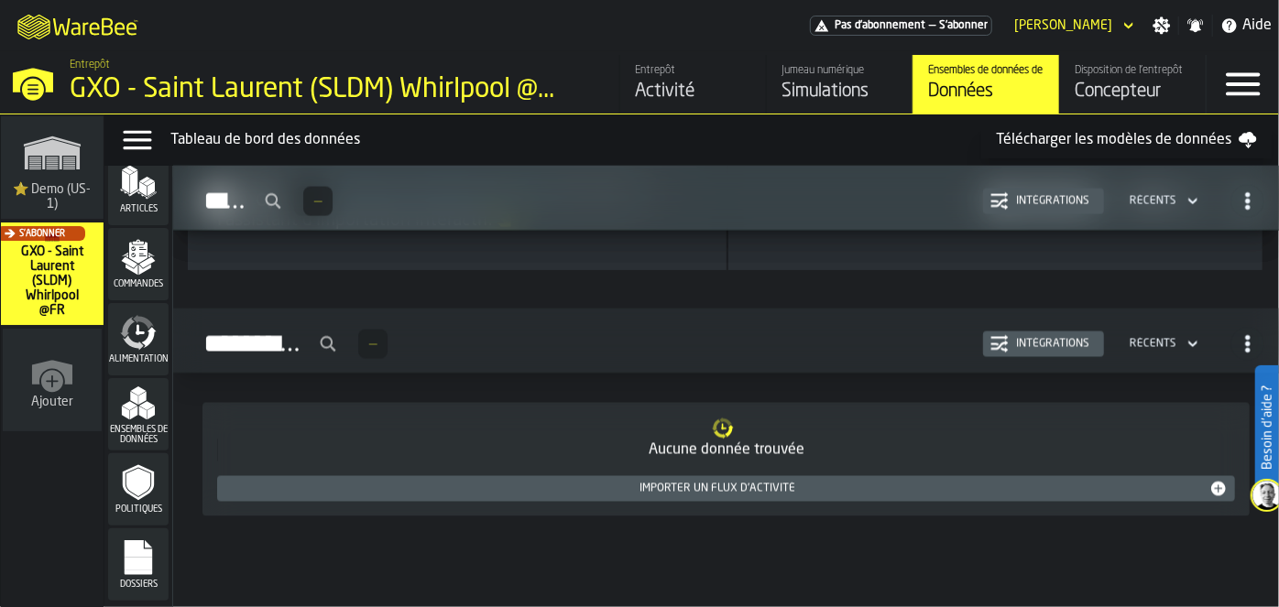
click at [125, 560] on rect "menu Dossiers" at bounding box center [138, 564] width 27 height 13
